Goal: Find specific page/section: Find specific page/section

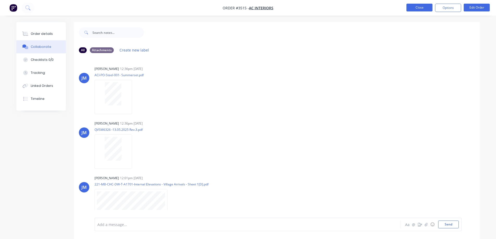
click at [418, 7] on button "Close" at bounding box center [419, 8] width 26 height 8
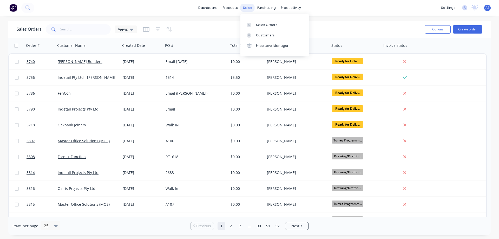
click at [251, 8] on div "sales" at bounding box center [248, 8] width 14 height 8
click at [259, 25] on div "Sales Orders" at bounding box center [266, 25] width 21 height 5
click at [268, 25] on div "Sales Orders" at bounding box center [266, 25] width 21 height 5
drag, startPoint x: 267, startPoint y: 25, endPoint x: 253, endPoint y: 24, distance: 14.1
click at [267, 25] on div "Sales Orders" at bounding box center [266, 25] width 21 height 5
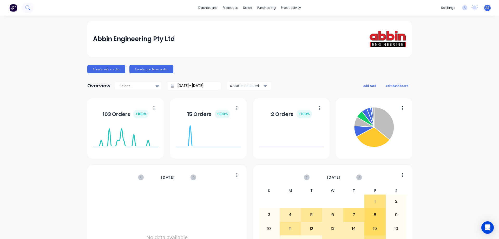
click at [29, 7] on icon at bounding box center [27, 7] width 4 height 4
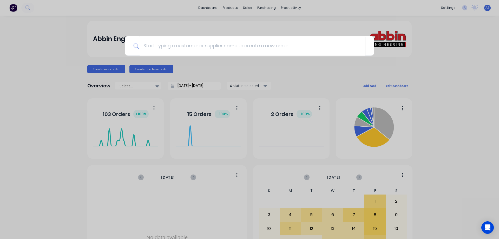
click at [244, 6] on div at bounding box center [249, 119] width 499 height 239
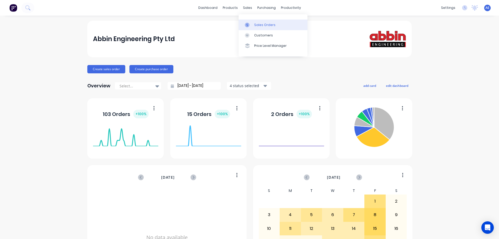
click at [259, 23] on div "Sales Orders" at bounding box center [264, 25] width 21 height 5
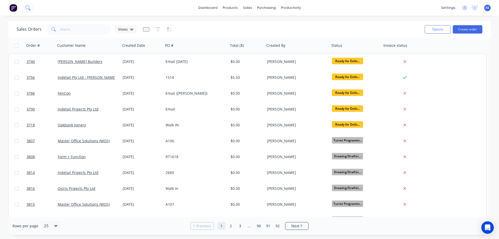
click at [27, 8] on icon at bounding box center [27, 7] width 5 height 5
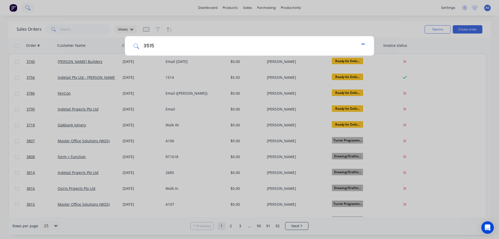
type input "3515"
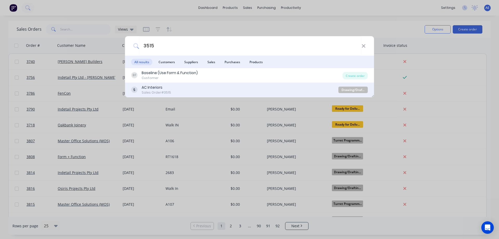
click at [165, 84] on div "AC Interiors Sales Order #3515 Drawing/Drafting" at bounding box center [249, 90] width 249 height 15
click at [165, 88] on div "AC Interiors" at bounding box center [156, 87] width 29 height 5
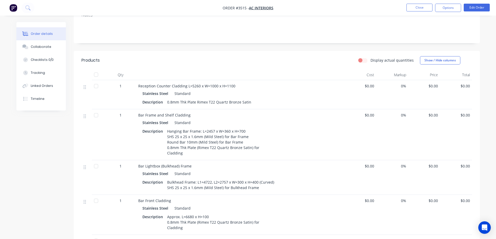
scroll to position [95, 0]
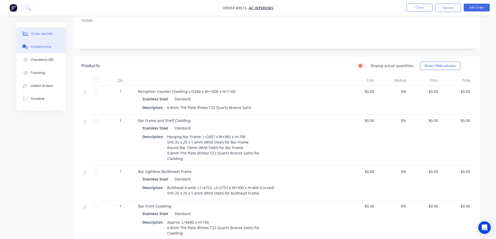
click at [46, 45] on div "Collaborate" at bounding box center [41, 46] width 21 height 5
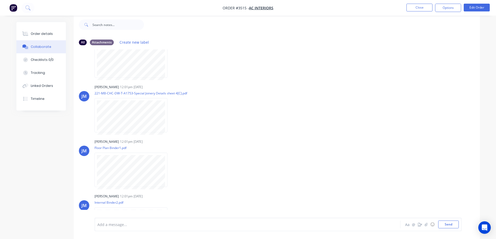
scroll to position [289, 0]
